Goal: Check status: Check status

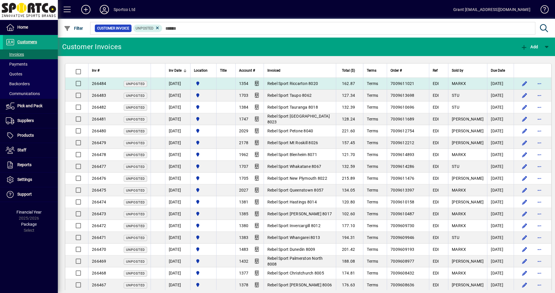
click at [294, 85] on span "Rebel Sport Riccarton 8020" at bounding box center [292, 83] width 51 height 5
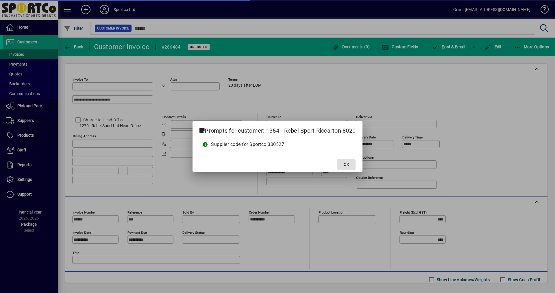
type input "**********"
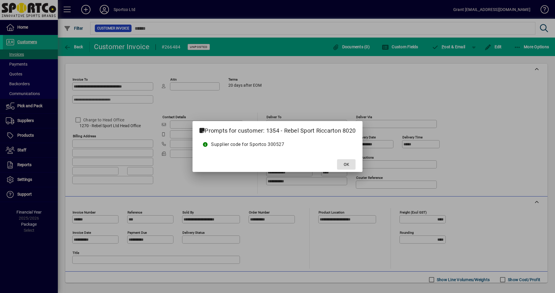
click at [343, 166] on span at bounding box center [346, 165] width 19 height 14
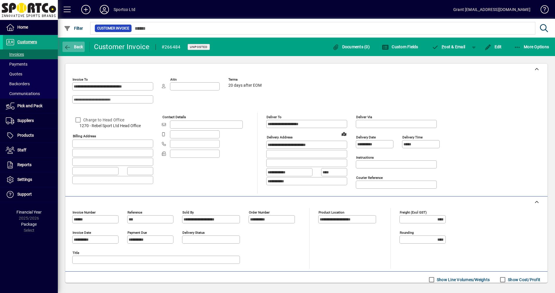
click at [71, 47] on span "Back" at bounding box center [73, 47] width 19 height 5
